Goal: Entertainment & Leisure: Consume media (video, audio)

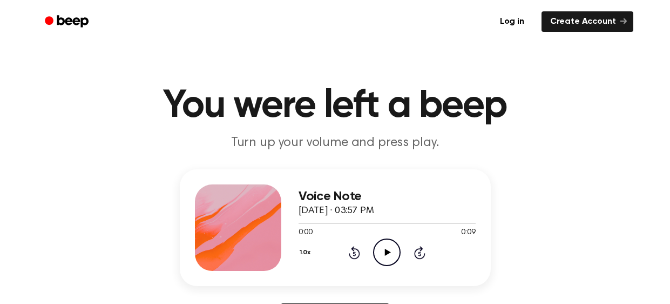
click at [389, 249] on icon "Play Audio" at bounding box center [387, 252] width 28 height 28
click at [394, 238] on icon "Play Audio" at bounding box center [387, 252] width 28 height 28
click at [389, 250] on icon "Play Audio" at bounding box center [387, 252] width 28 height 28
click at [384, 251] on icon "Play Audio" at bounding box center [387, 252] width 28 height 28
click at [393, 246] on icon "Play Audio" at bounding box center [387, 252] width 28 height 28
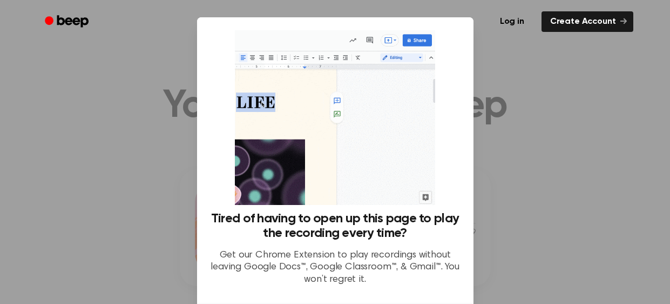
click at [504, 146] on div at bounding box center [335, 152] width 670 height 304
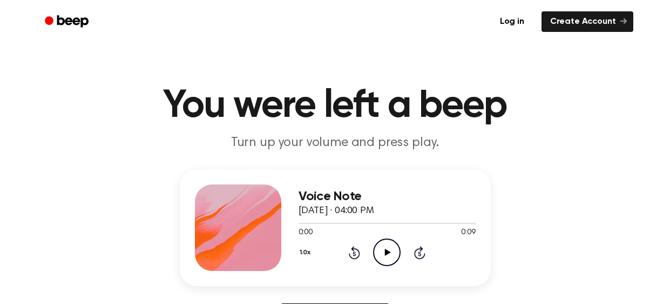
click at [388, 260] on icon "Play Audio" at bounding box center [387, 252] width 28 height 28
